Goal: Task Accomplishment & Management: Use online tool/utility

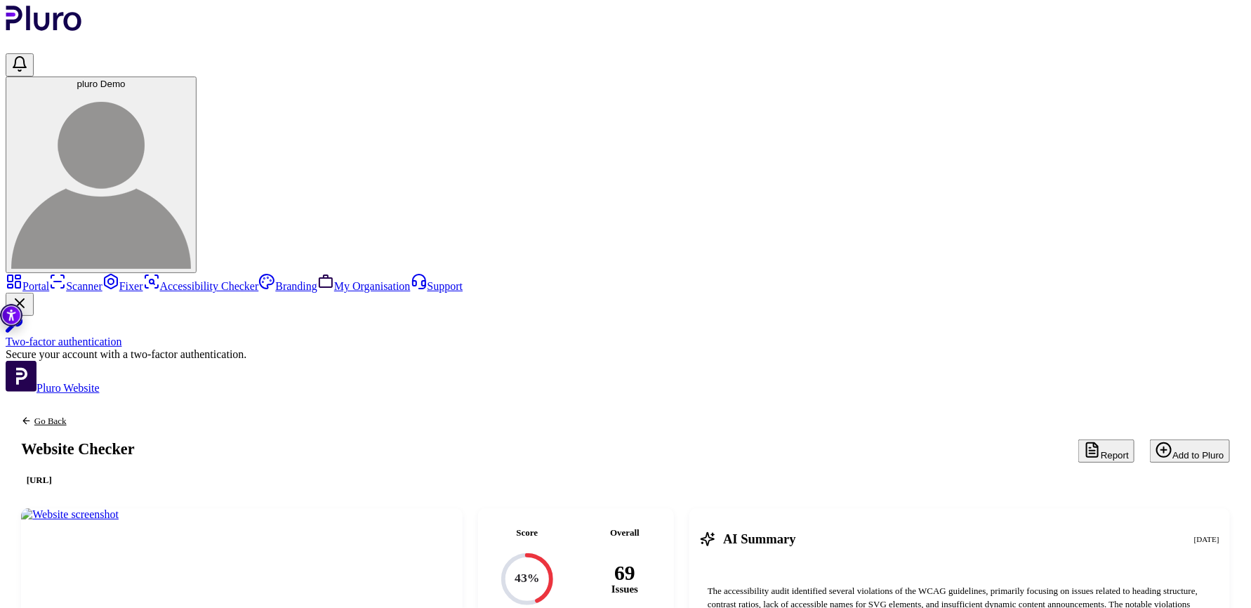
click at [49, 280] on link "Portal" at bounding box center [28, 286] width 44 height 12
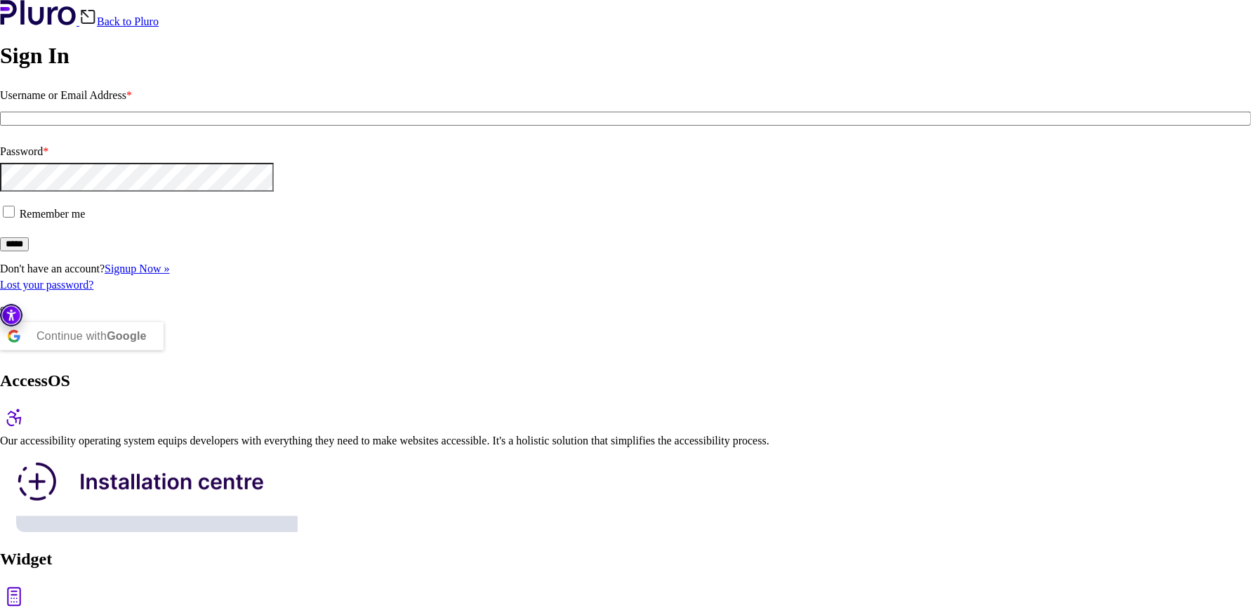
type input "**********"
click at [29, 251] on input "*****" at bounding box center [14, 244] width 29 height 14
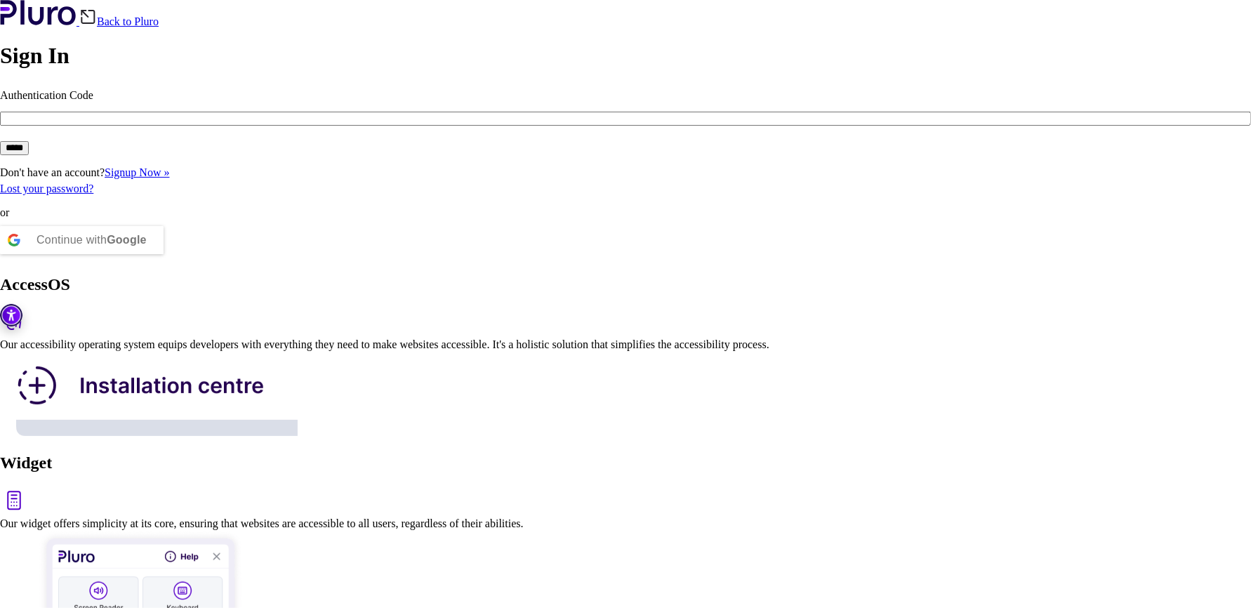
click at [204, 126] on input "Authentication Code" at bounding box center [625, 119] width 1251 height 14
type input "********"
click at [29, 155] on input "*****" at bounding box center [14, 148] width 29 height 14
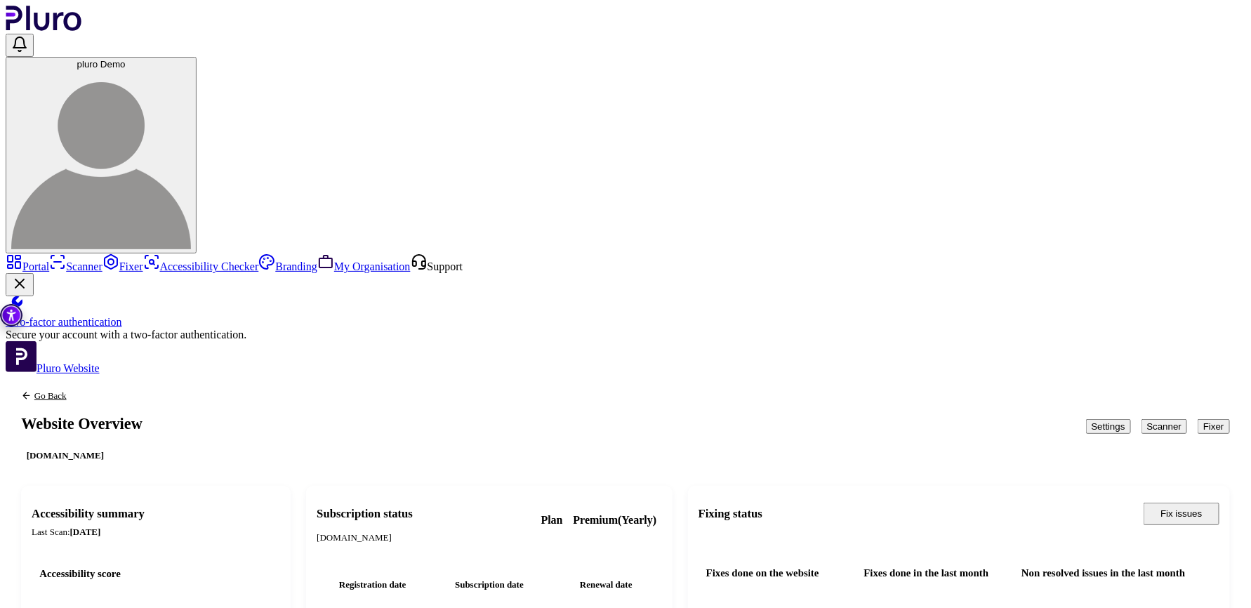
click at [1141, 419] on button "Scanner" at bounding box center [1164, 426] width 46 height 15
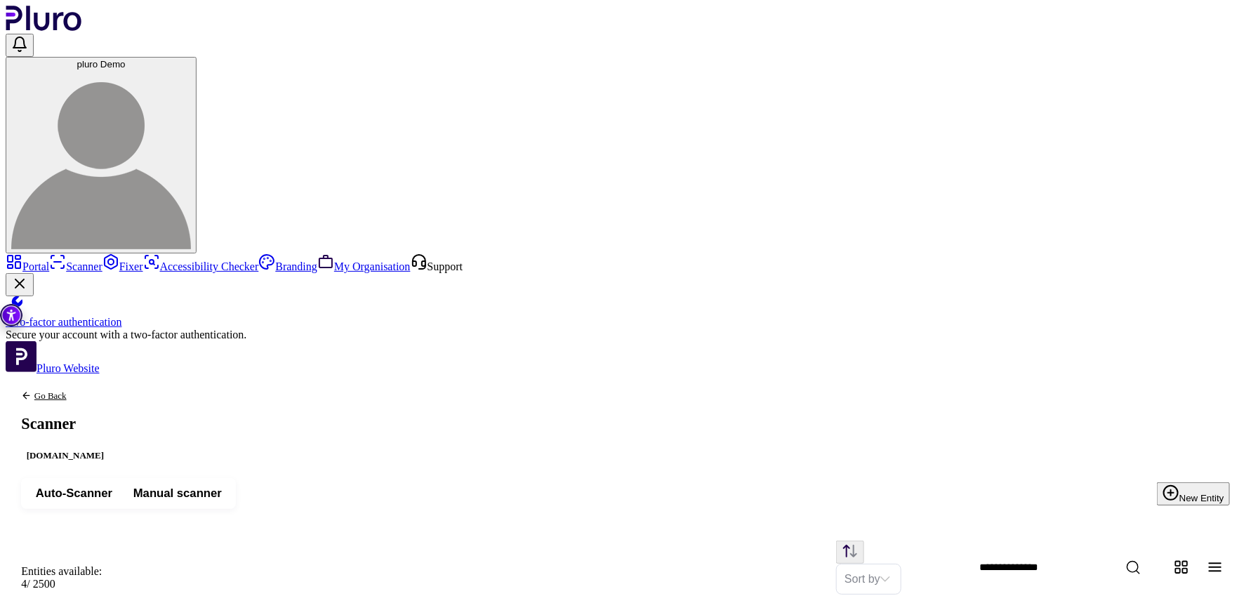
click at [32, 390] on icon "Back to previous screen" at bounding box center [26, 395] width 11 height 11
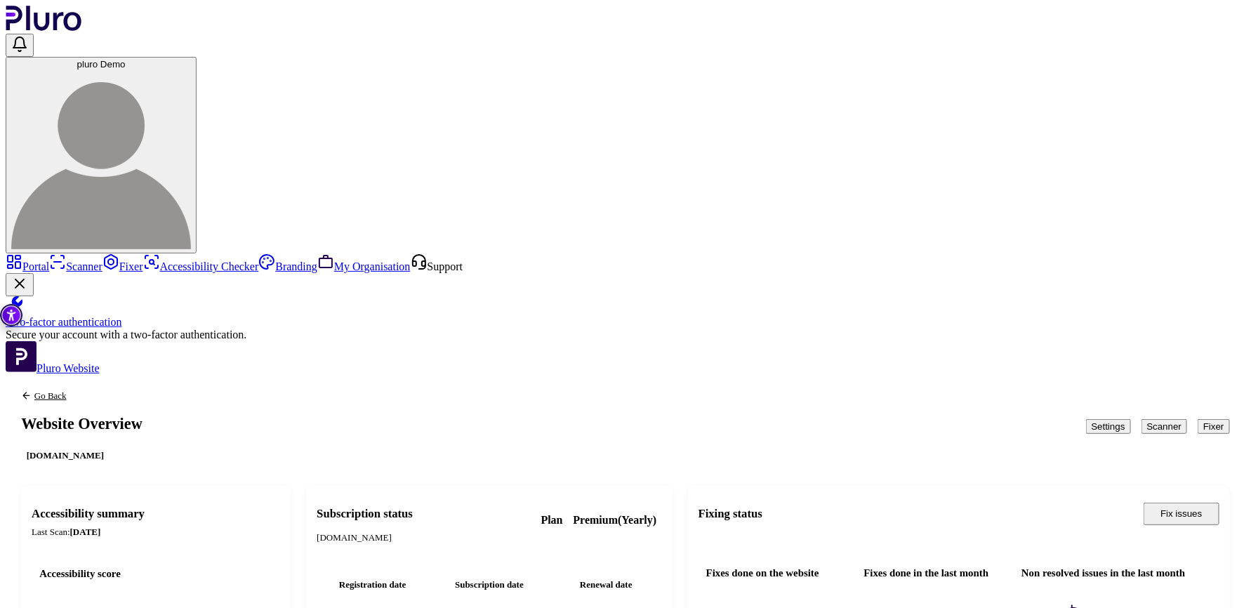
click at [1086, 419] on button "Settings" at bounding box center [1108, 426] width 45 height 15
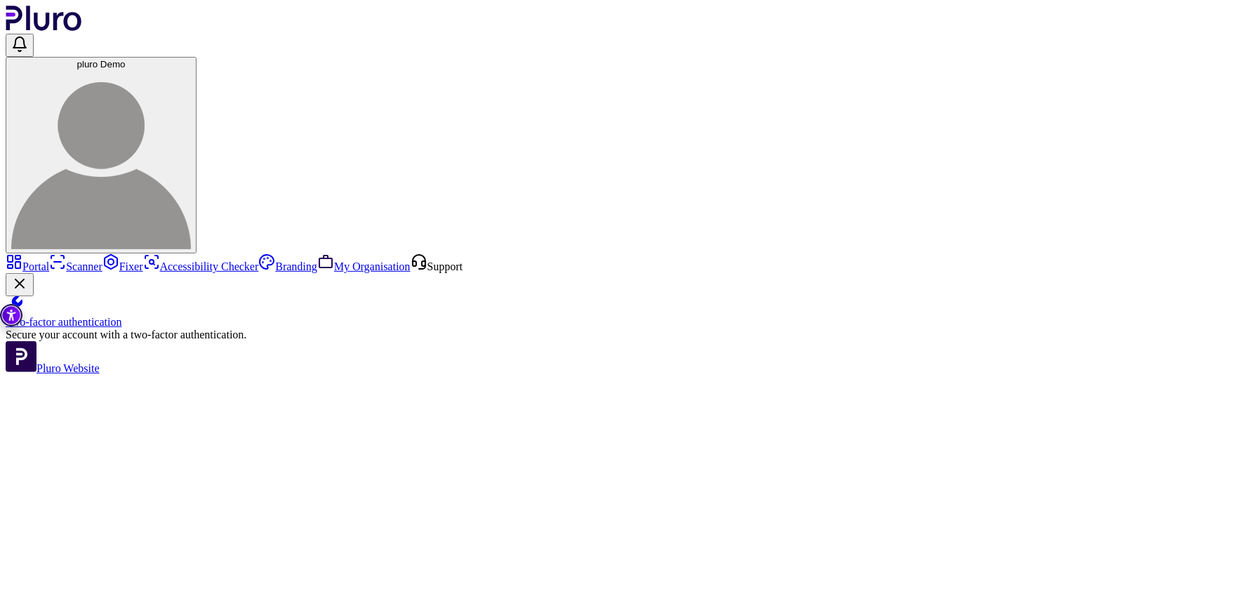
type input "**"
type input "*"
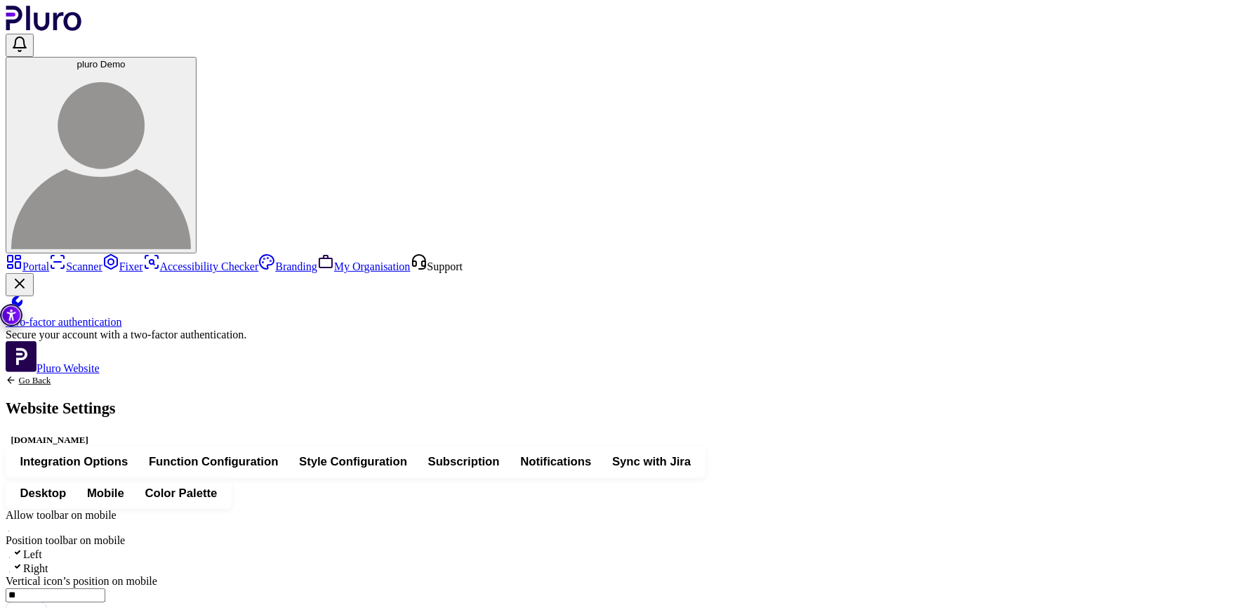
click at [128, 454] on span "Integration Options" at bounding box center [74, 461] width 108 height 15
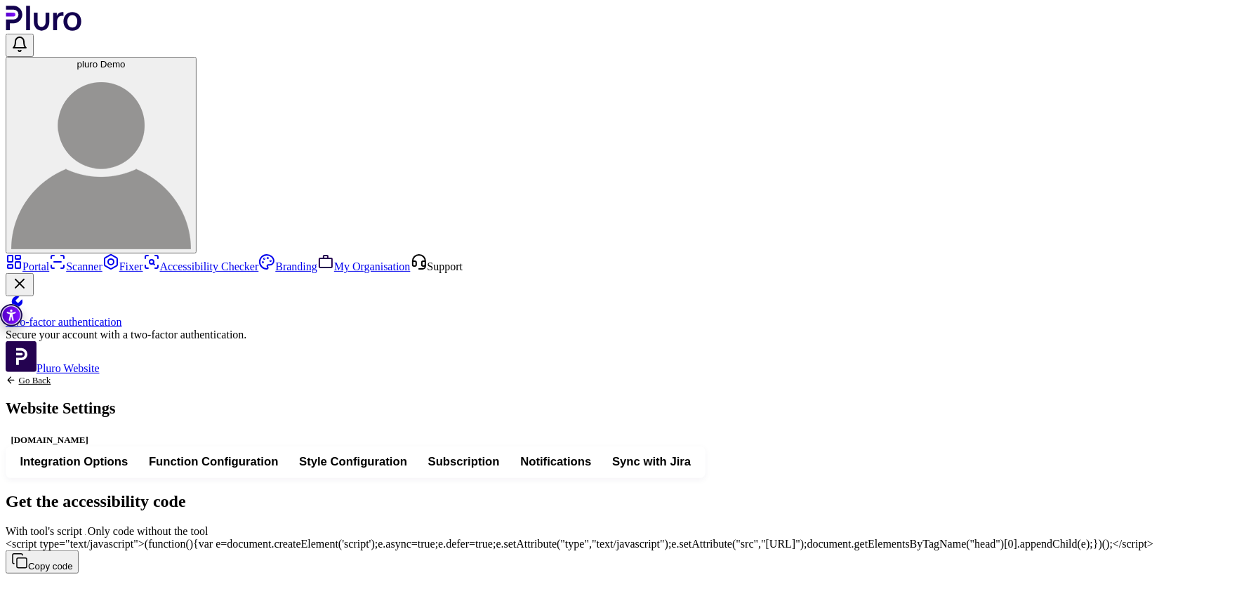
click at [88, 525] on span "With tool's script" at bounding box center [88, 531] width 0 height 12
click at [278, 454] on span "Function Configuration" at bounding box center [213, 461] width 129 height 15
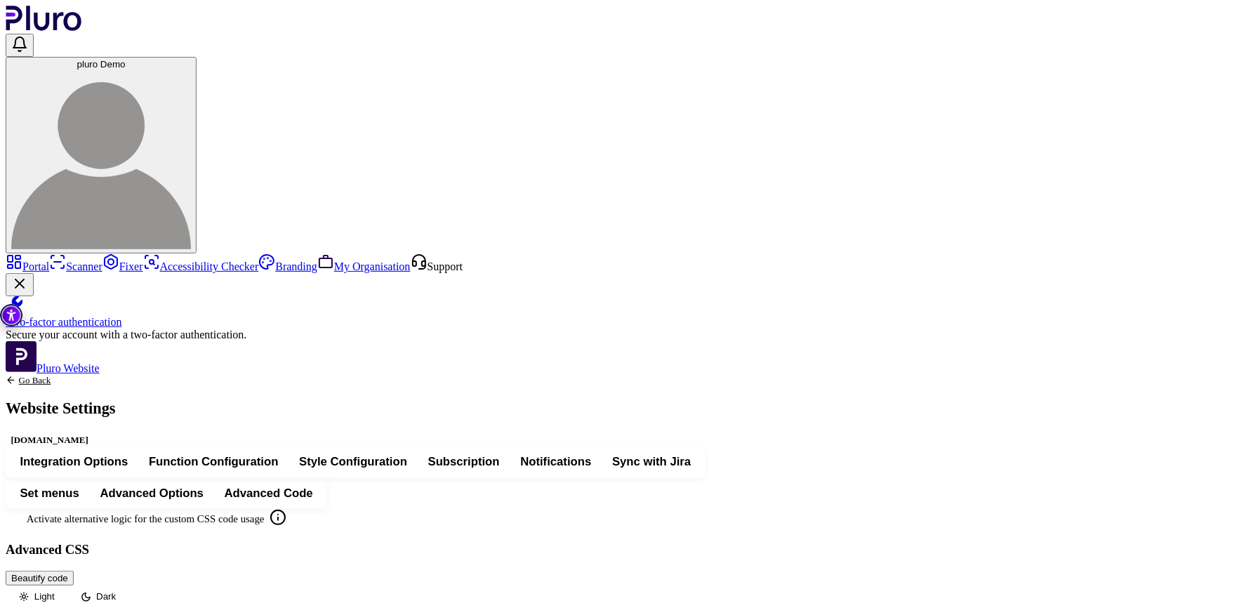
click at [407, 454] on span "Style Configuration" at bounding box center [353, 461] width 108 height 15
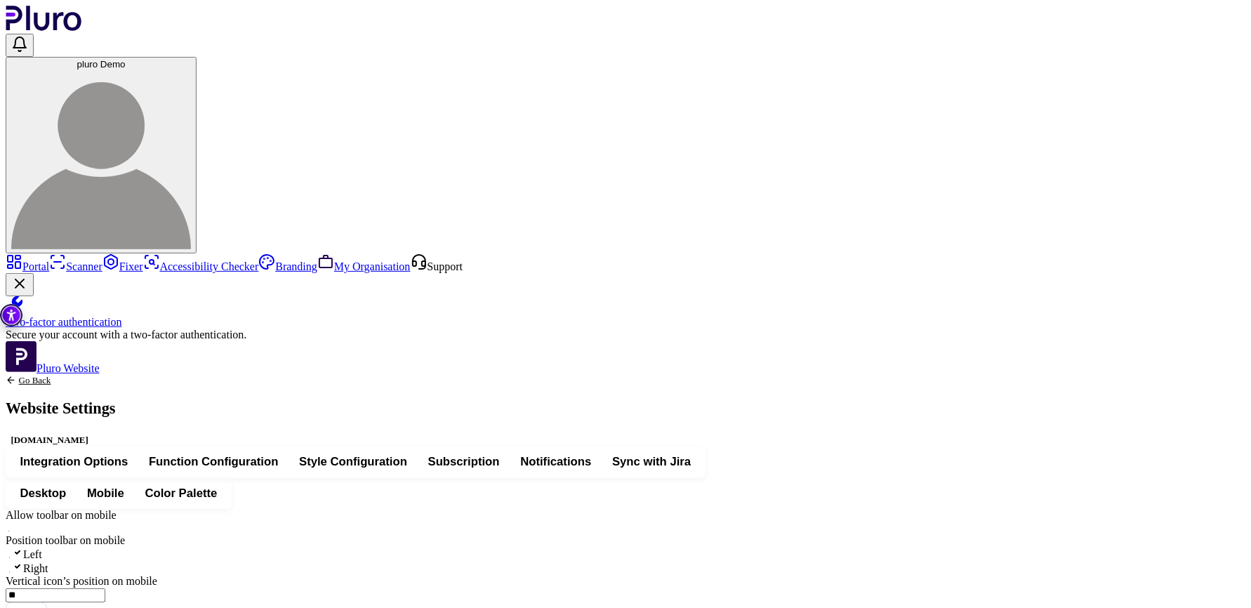
click at [510, 451] on button "Subscription" at bounding box center [464, 462] width 93 height 23
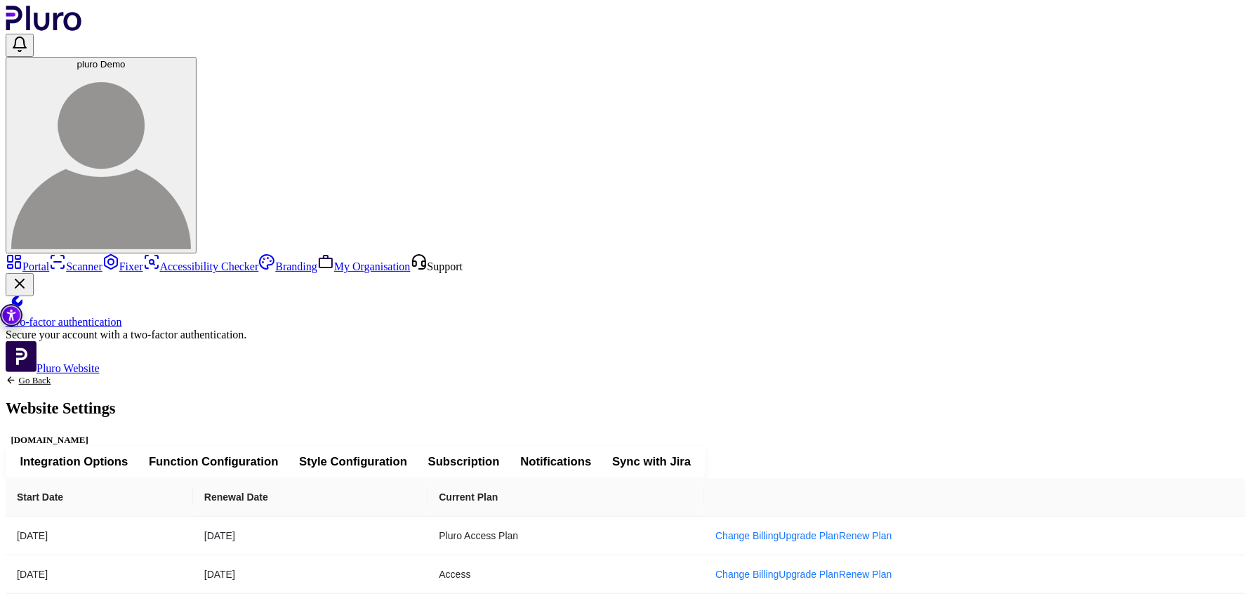
click at [591, 454] on span "Notifications" at bounding box center [555, 461] width 71 height 15
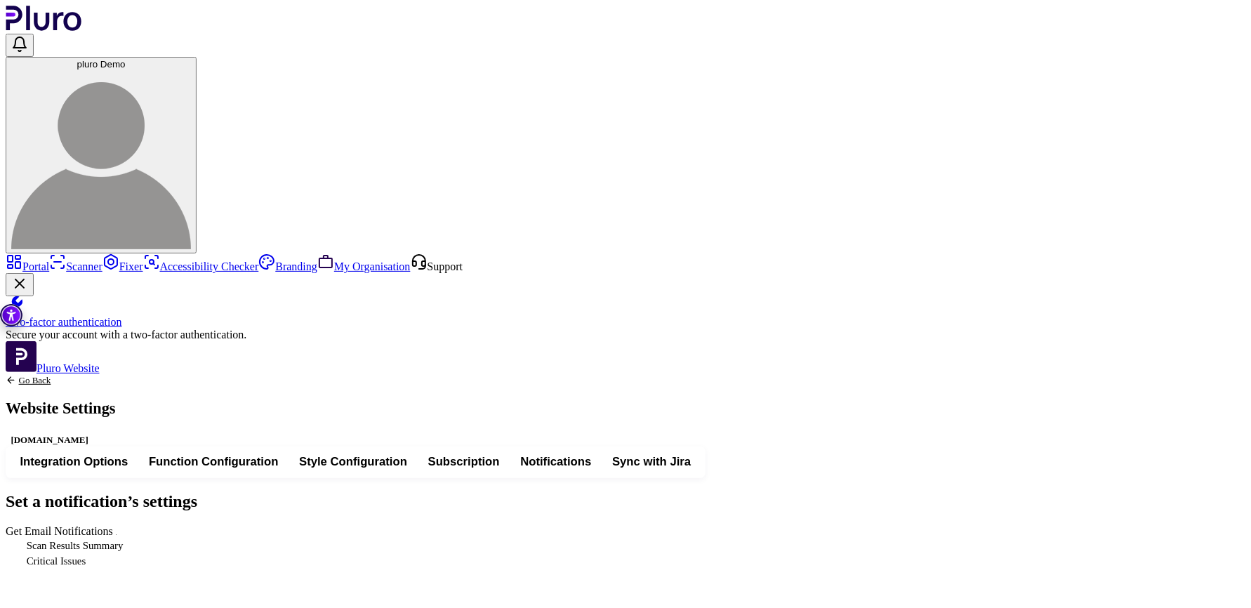
click at [691, 454] on span "Sync with Jira" at bounding box center [651, 461] width 79 height 15
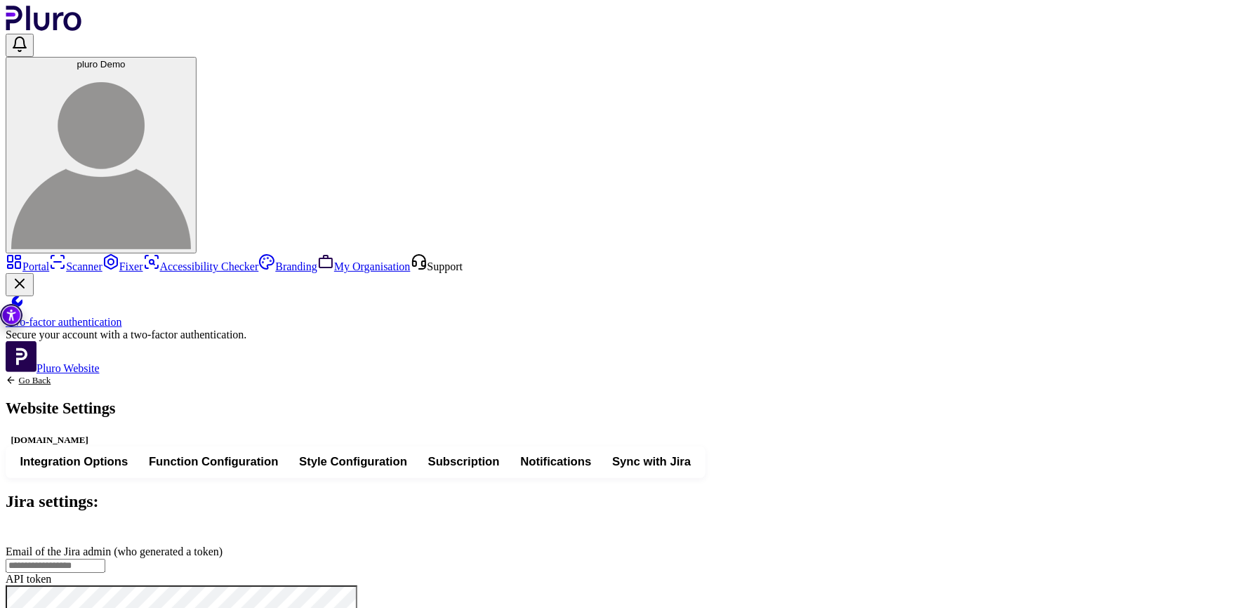
type input "**********"
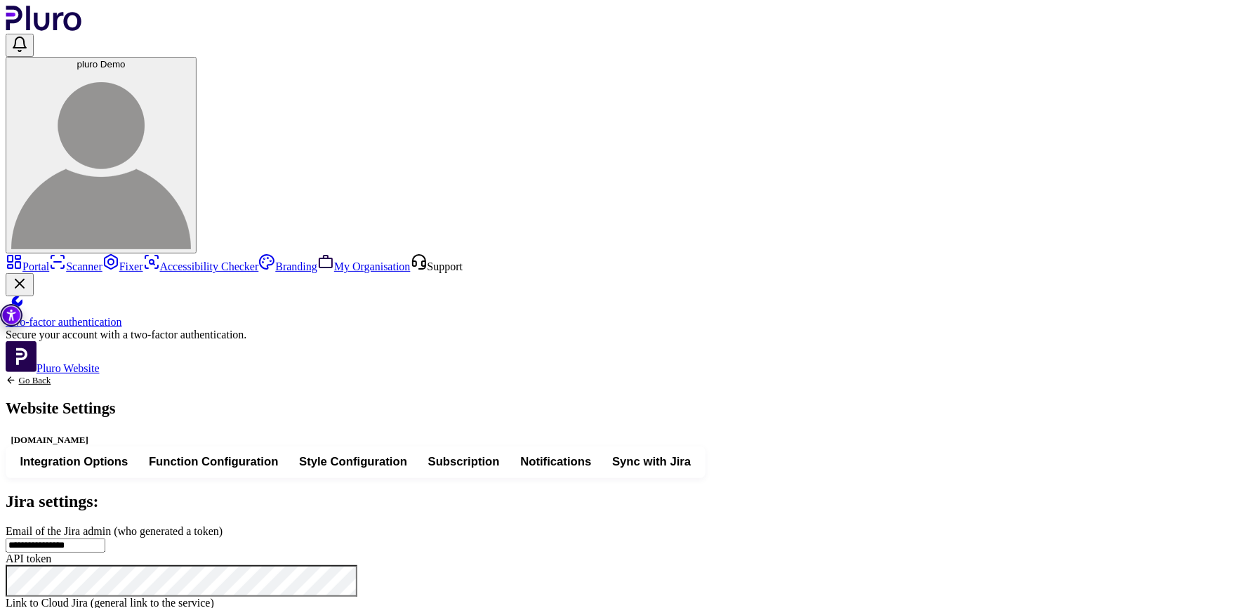
click at [115, 375] on link "Go Back" at bounding box center [61, 380] width 110 height 11
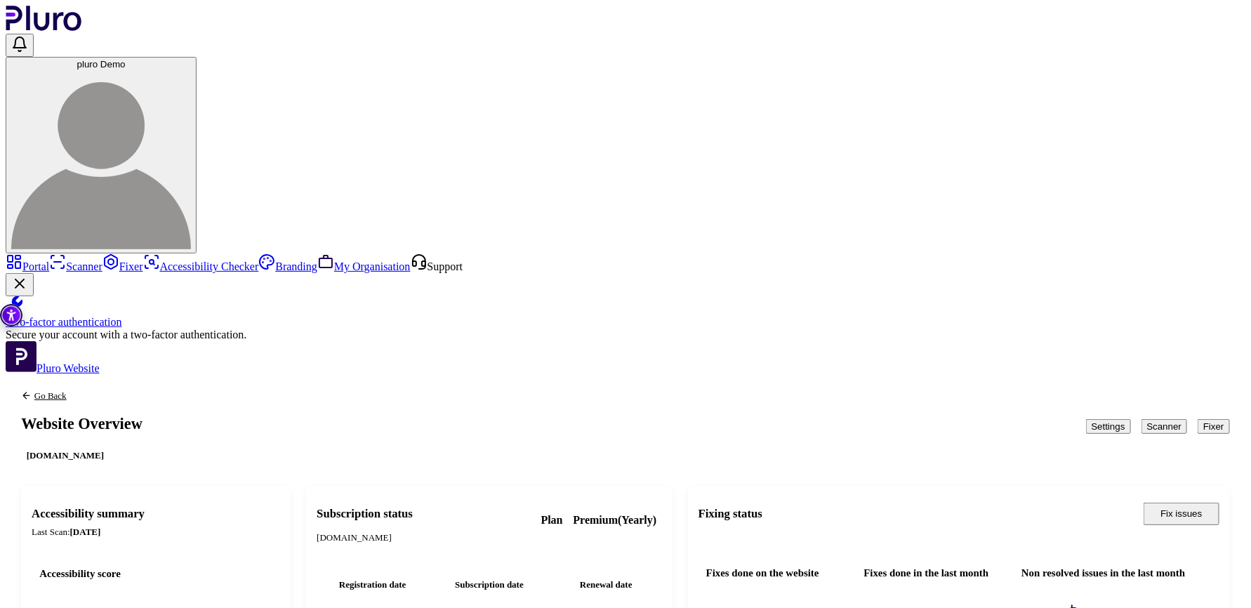
click at [1141, 419] on button "Scanner" at bounding box center [1164, 426] width 46 height 15
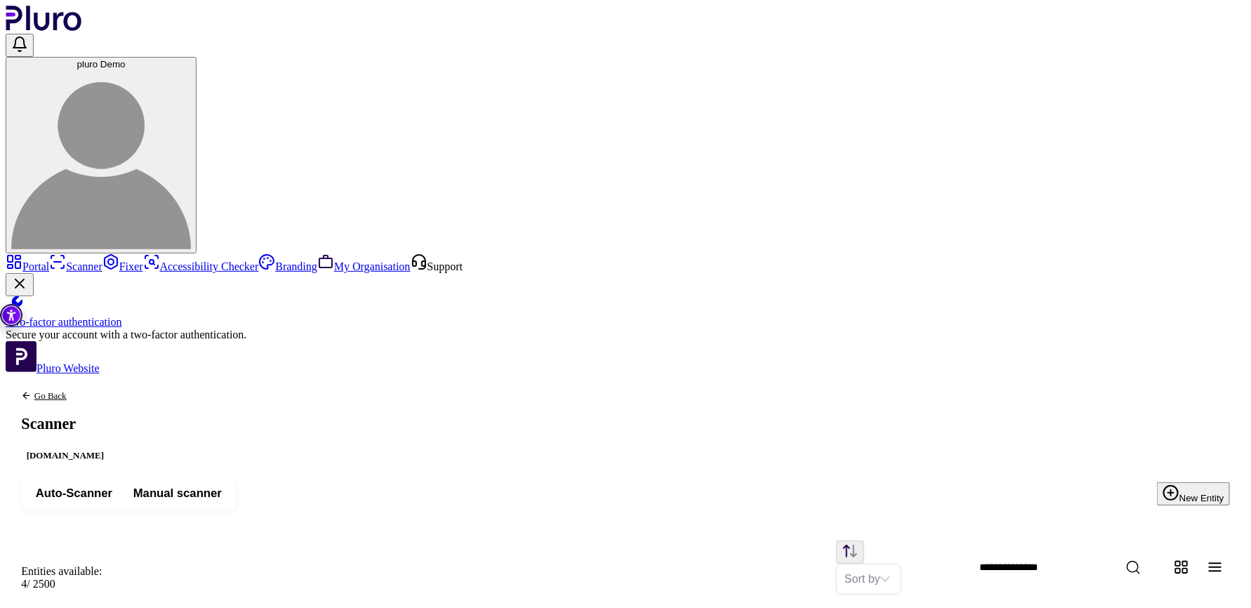
click at [222, 486] on span "Manual scanner" at bounding box center [177, 493] width 88 height 15
drag, startPoint x: 507, startPoint y: 201, endPoint x: 599, endPoint y: 160, distance: 100.6
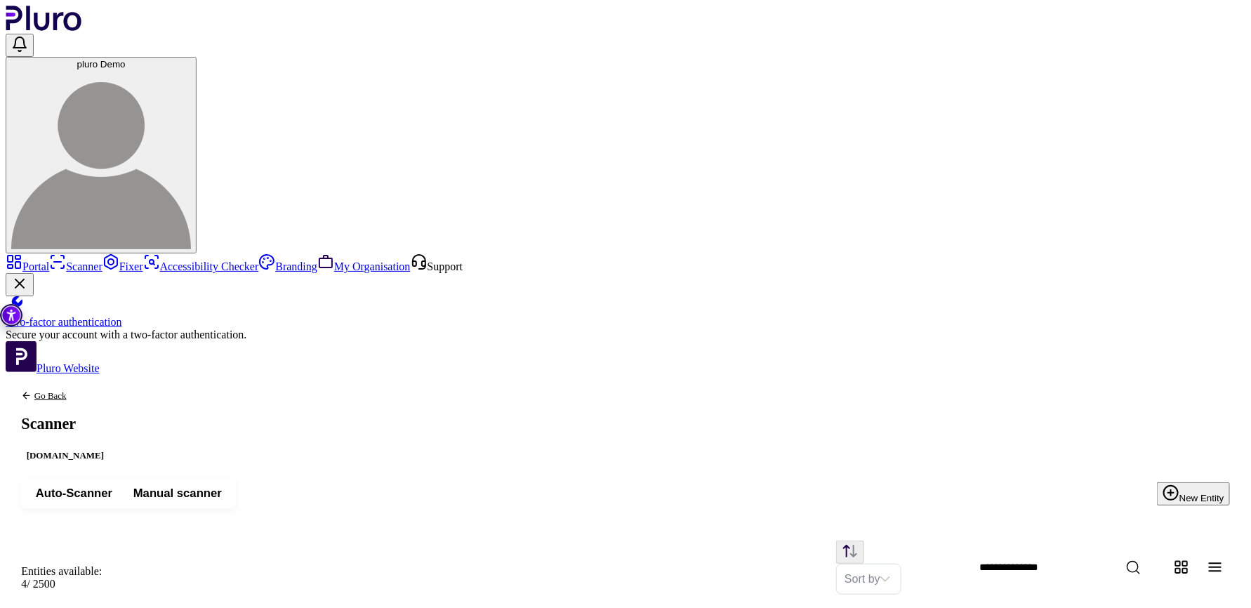
click at [32, 390] on icon "Back to previous screen" at bounding box center [26, 395] width 11 height 11
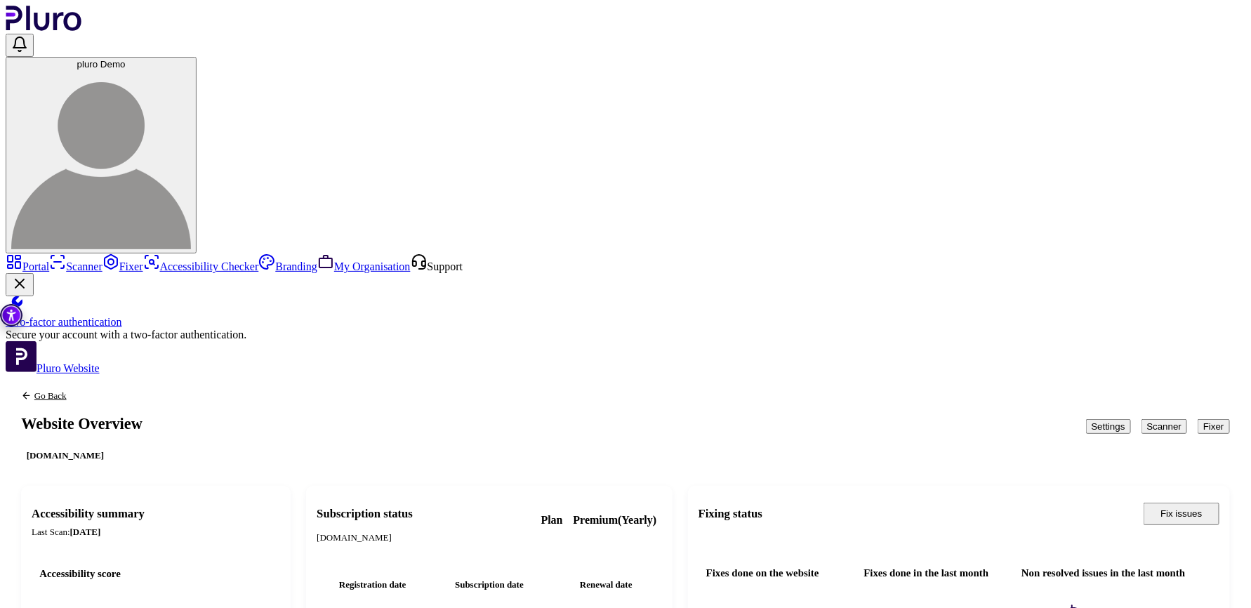
click at [1210, 419] on button "Fixer" at bounding box center [1214, 426] width 32 height 15
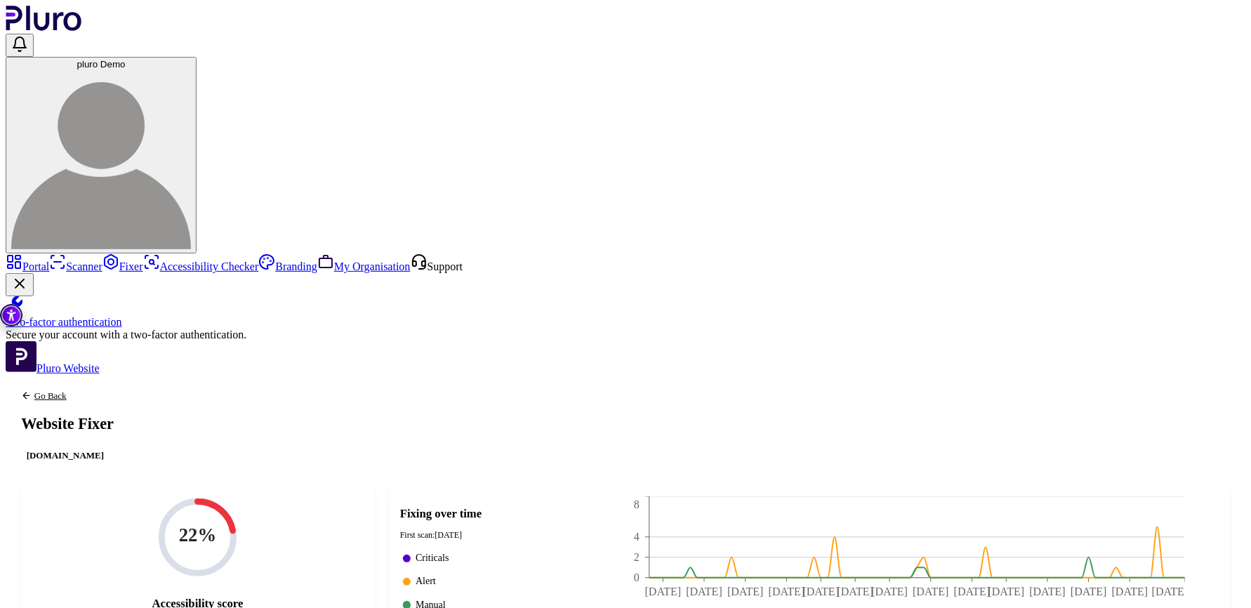
click at [29, 392] on icon "Back to previous screen" at bounding box center [26, 395] width 6 height 6
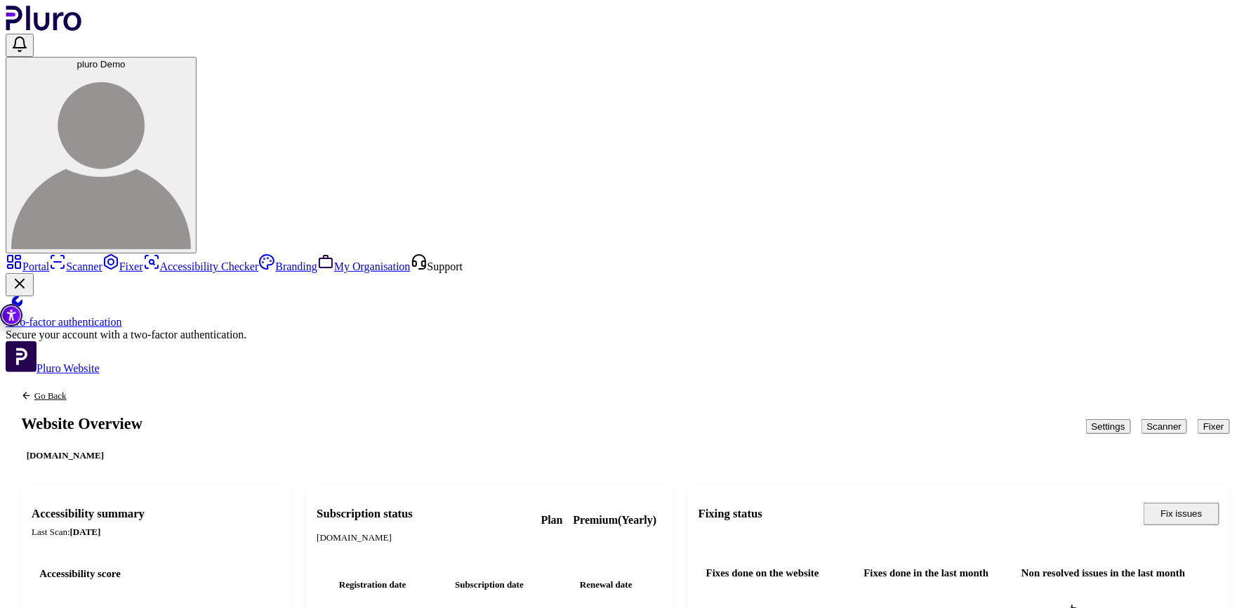
click at [519, 25] on header "pluro Demo" at bounding box center [626, 130] width 1240 height 248
click at [317, 272] on link "My Organisation" at bounding box center [363, 266] width 93 height 12
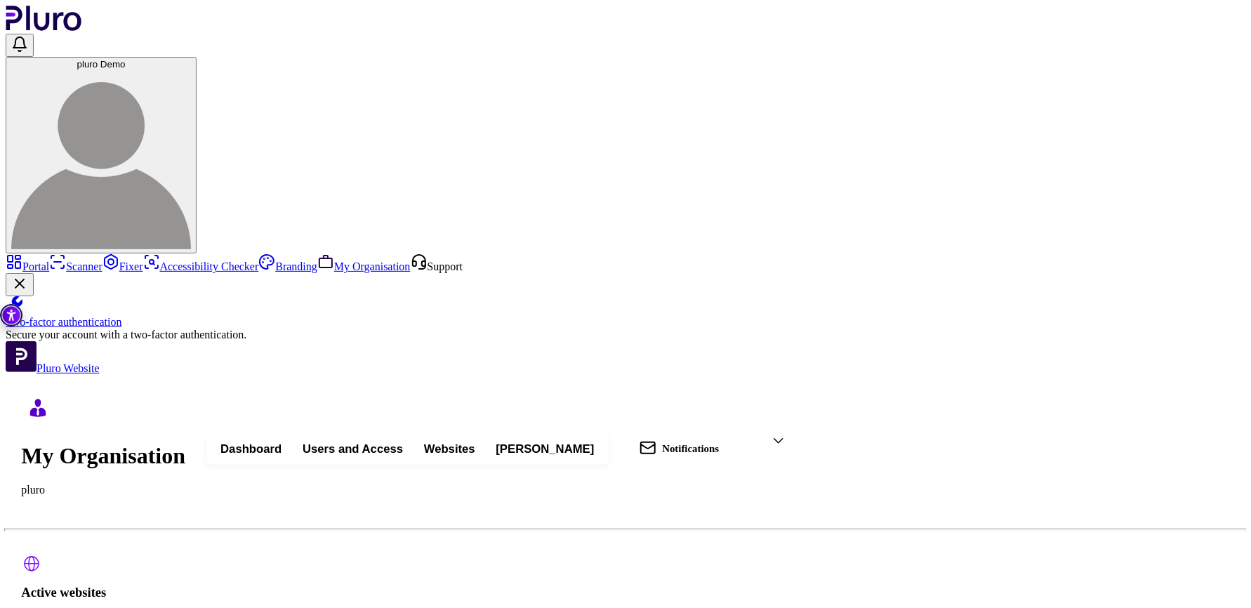
click at [403, 442] on span "Users and Access" at bounding box center [353, 449] width 100 height 15
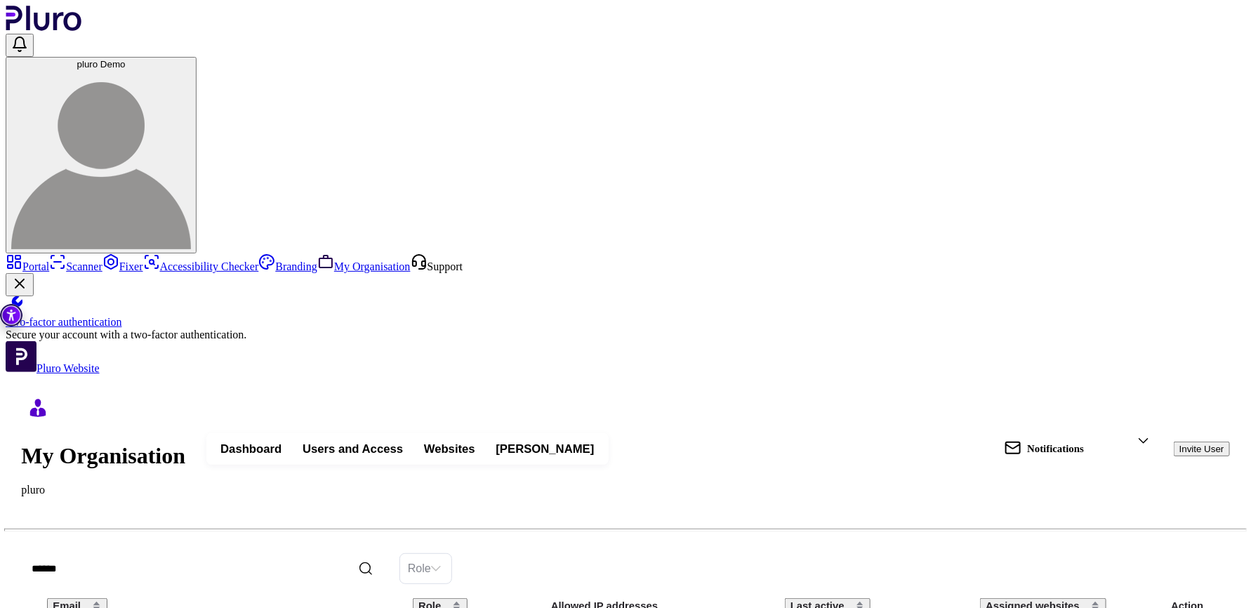
click at [475, 442] on span "Websites" at bounding box center [449, 449] width 51 height 15
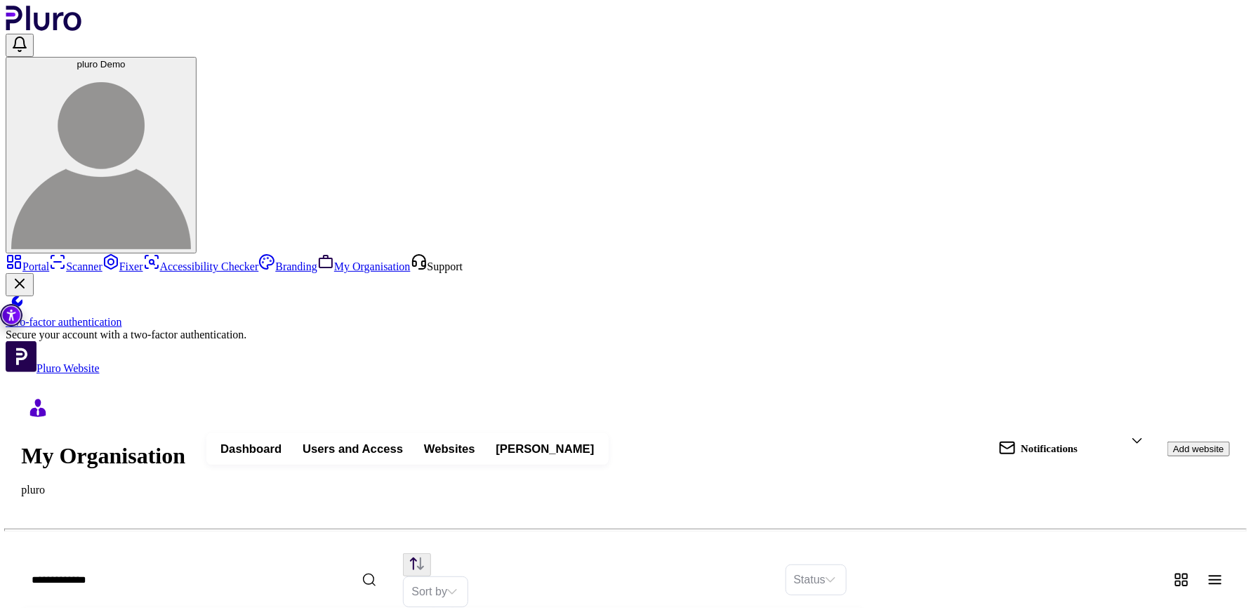
click at [49, 260] on link "Portal" at bounding box center [28, 266] width 44 height 12
